Goal: Task Accomplishment & Management: Manage account settings

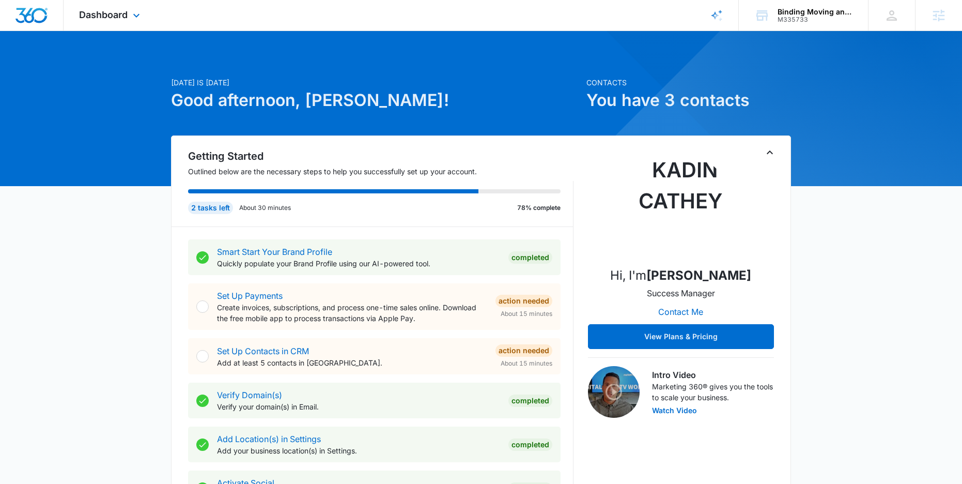
click at [131, 23] on div "Dashboard Apps Reputation Forms CRM Email Social Payments POS Content Ads Intel…" at bounding box center [111, 15] width 95 height 30
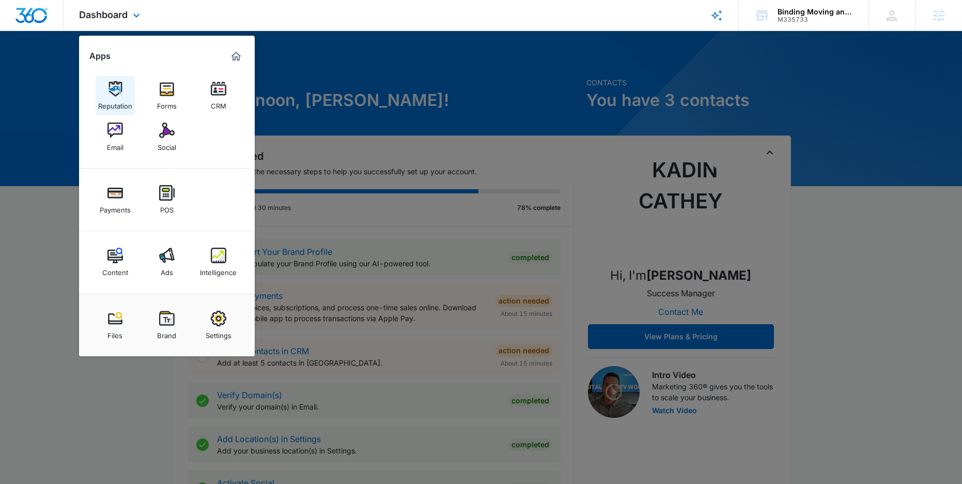
click at [122, 86] on img at bounding box center [114, 88] width 15 height 15
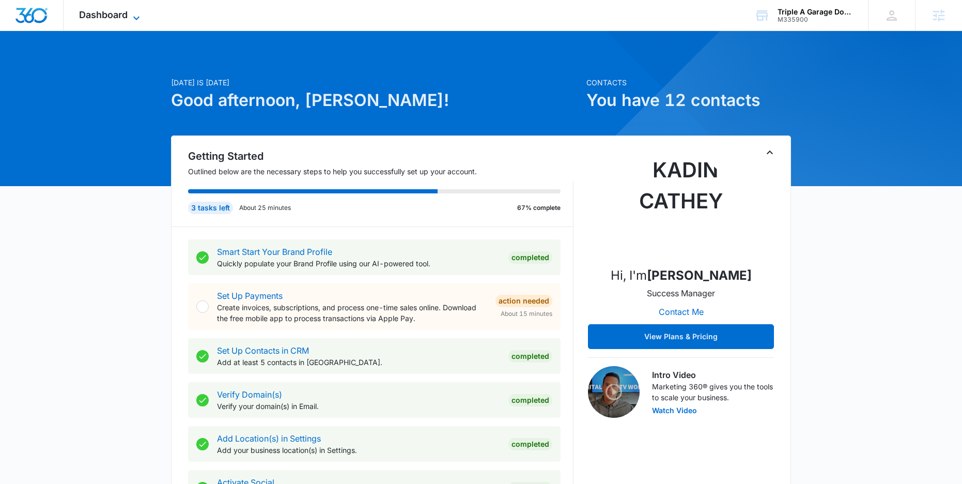
click at [138, 15] on icon at bounding box center [136, 18] width 12 height 12
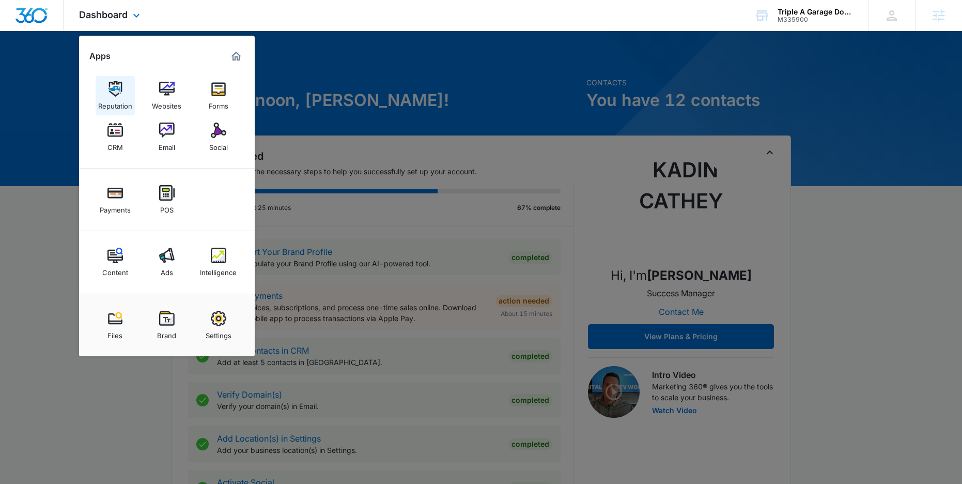
click at [107, 91] on img at bounding box center [114, 88] width 15 height 15
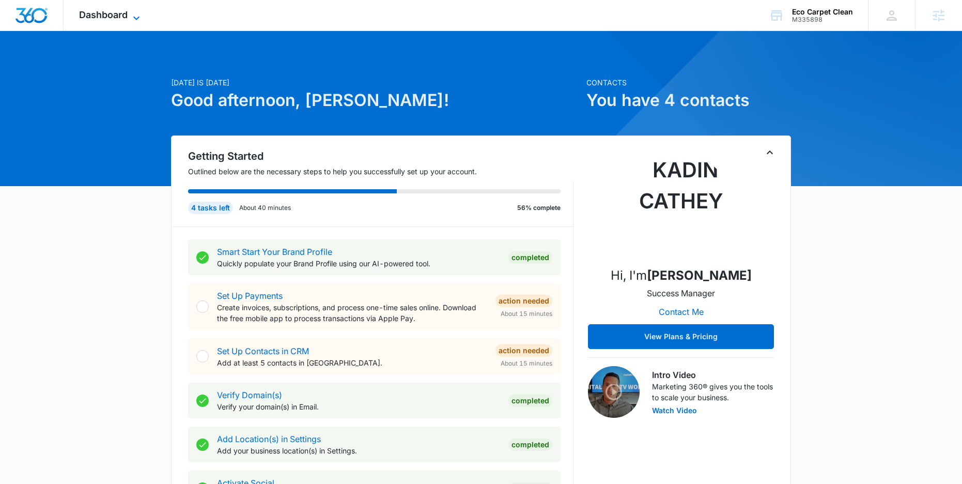
click at [134, 15] on icon at bounding box center [136, 18] width 12 height 12
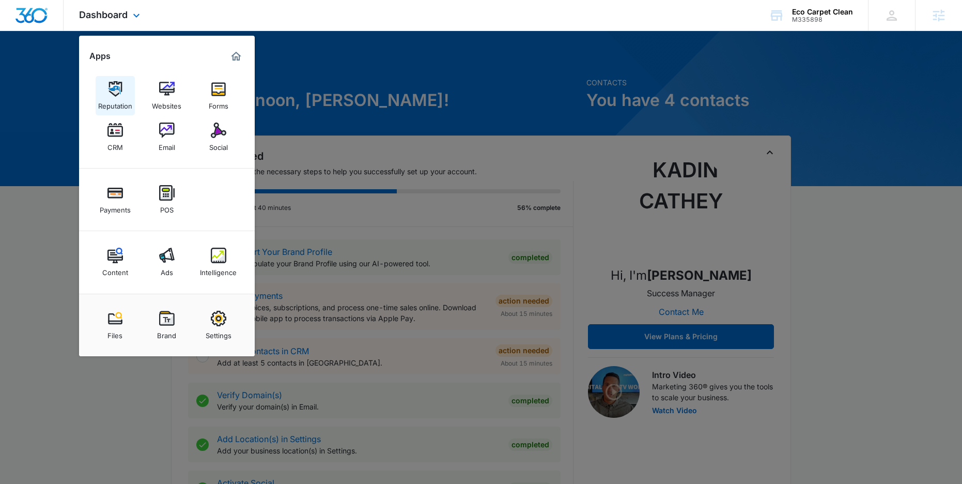
click at [129, 92] on link "Reputation" at bounding box center [115, 95] width 39 height 39
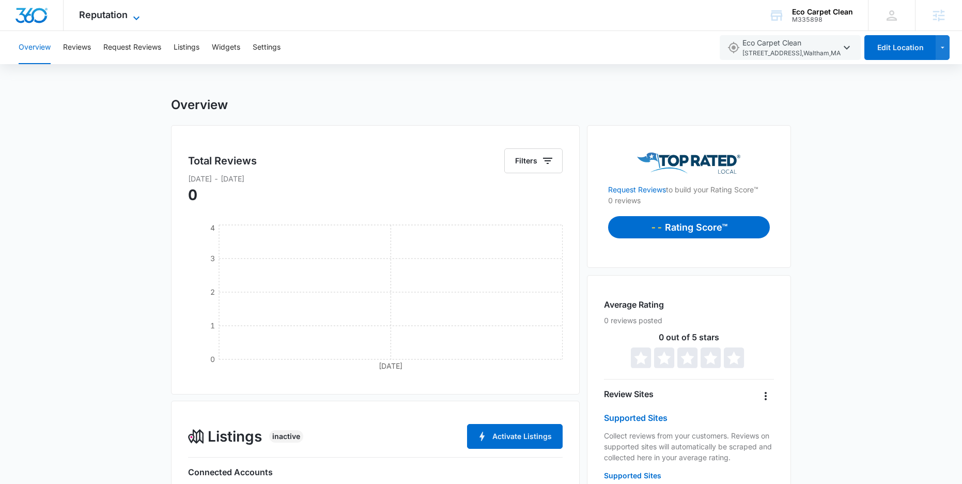
click at [130, 19] on icon at bounding box center [136, 18] width 12 height 12
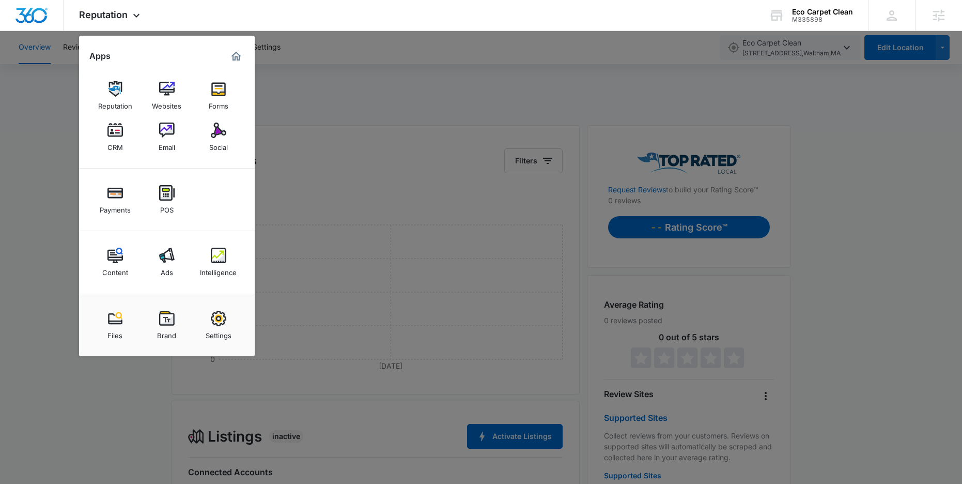
click at [404, 253] on div at bounding box center [481, 242] width 962 height 484
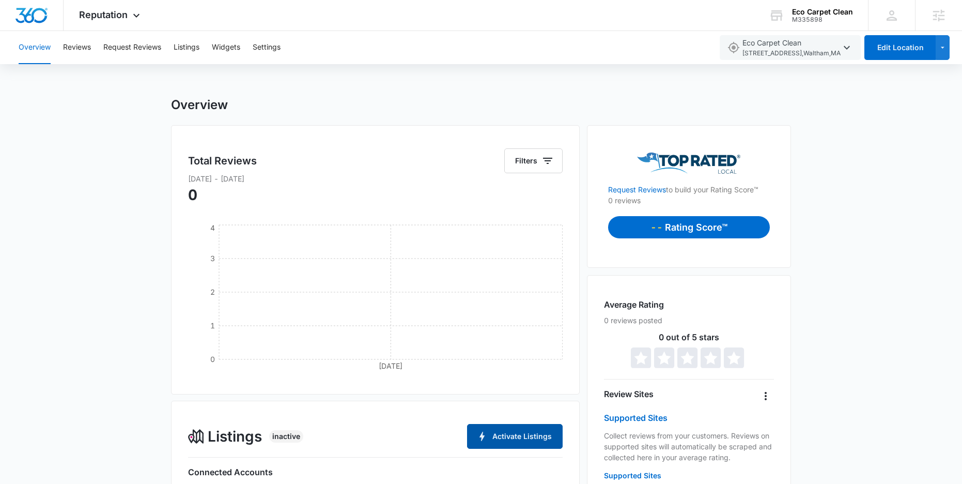
click at [515, 439] on button "Activate Listings" at bounding box center [515, 436] width 96 height 25
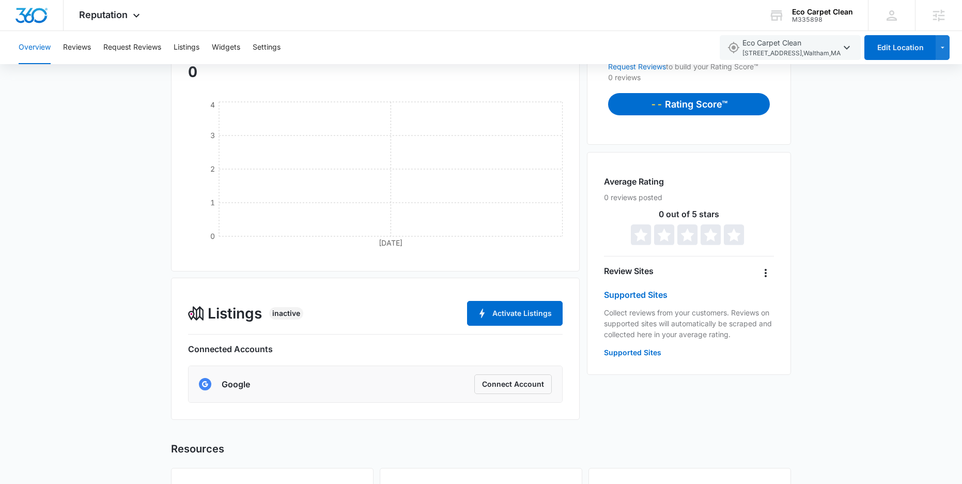
scroll to position [123, 0]
click at [513, 311] on button "Activate Listings" at bounding box center [515, 312] width 96 height 25
click at [497, 317] on button "Activate Listings" at bounding box center [515, 312] width 96 height 25
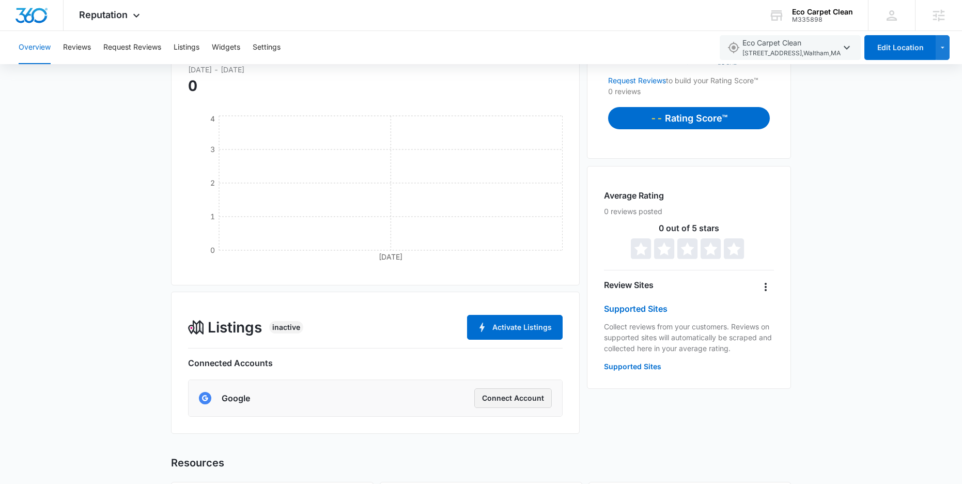
scroll to position [110, 0]
click at [513, 397] on button "Connect Account" at bounding box center [512, 397] width 77 height 20
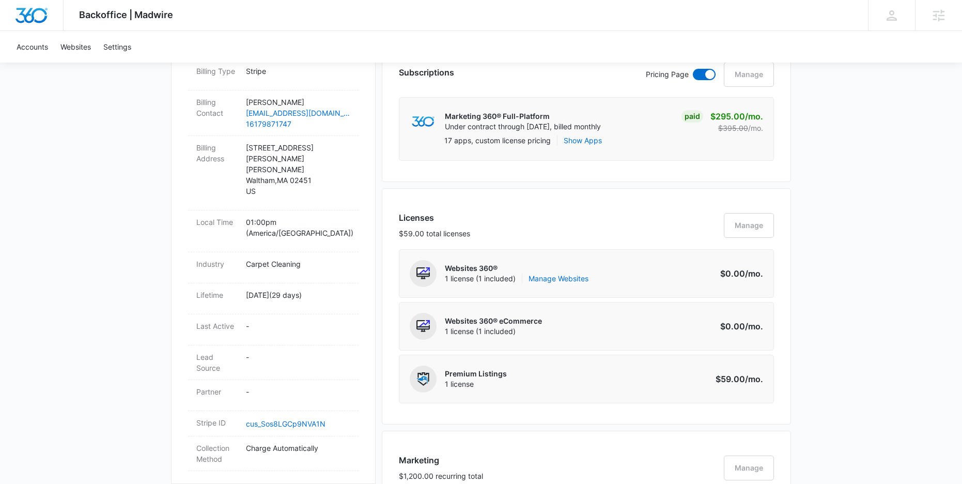
scroll to position [268, 0]
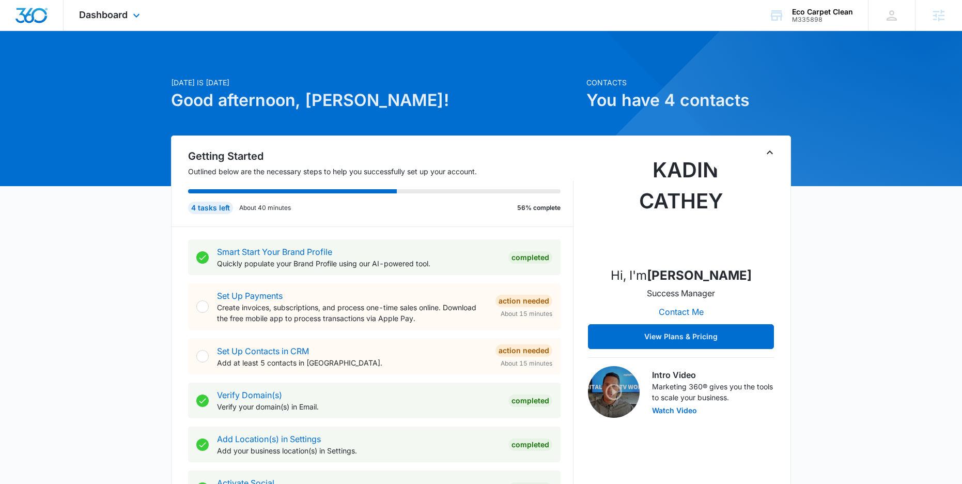
click at [555, 16] on div "Dashboard Apps Reputation Websites Forms CRM Email Social Payments POS Content …" at bounding box center [481, 15] width 962 height 31
